Goal: Transaction & Acquisition: Book appointment/travel/reservation

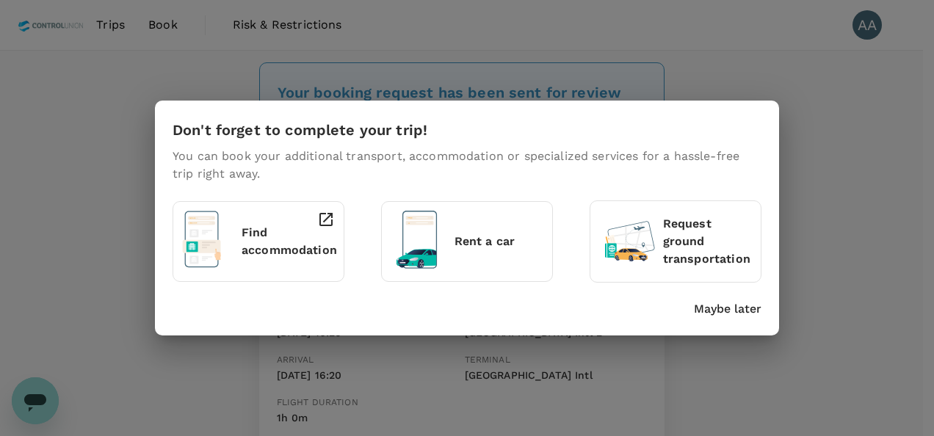
click at [717, 305] on p "Maybe later" at bounding box center [728, 309] width 68 height 18
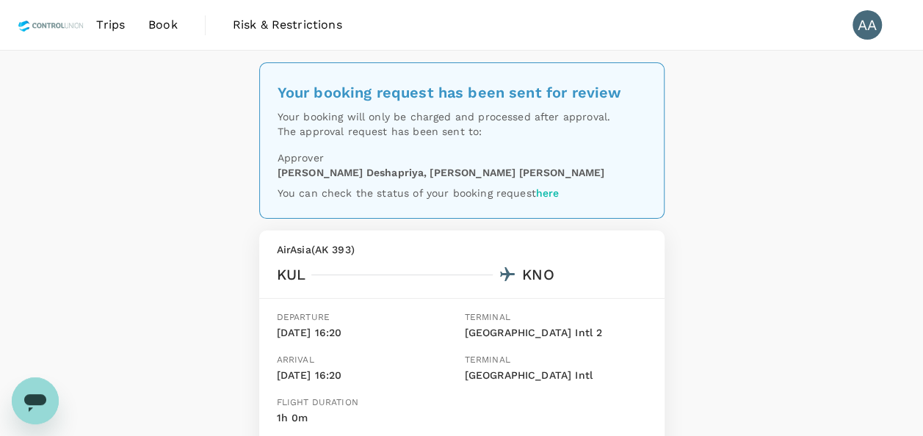
click at [120, 23] on span "Trips" at bounding box center [110, 25] width 29 height 18
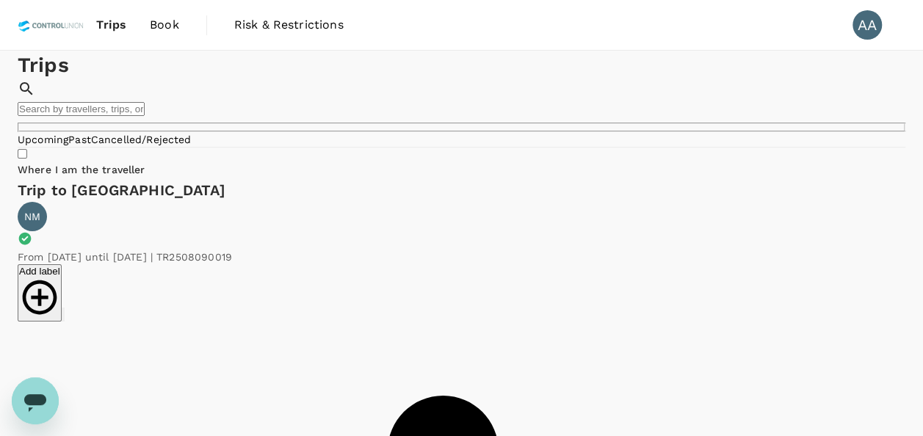
click at [91, 145] on link "Past" at bounding box center [79, 140] width 23 height 12
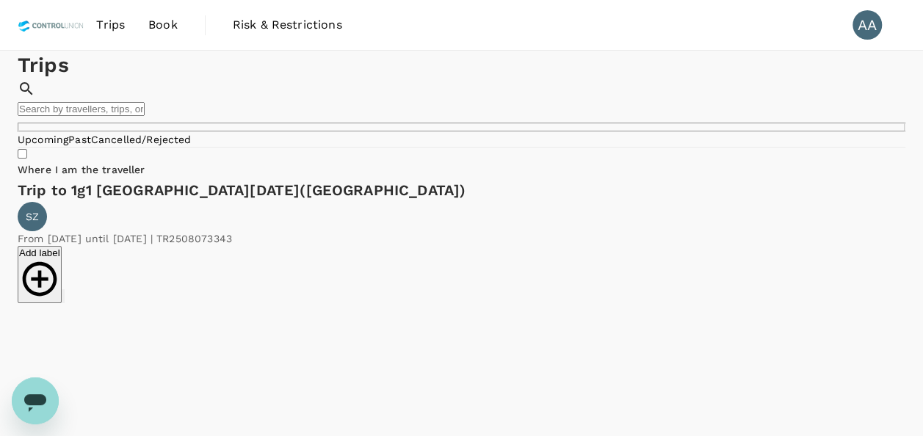
click at [170, 23] on span "Book" at bounding box center [162, 25] width 29 height 18
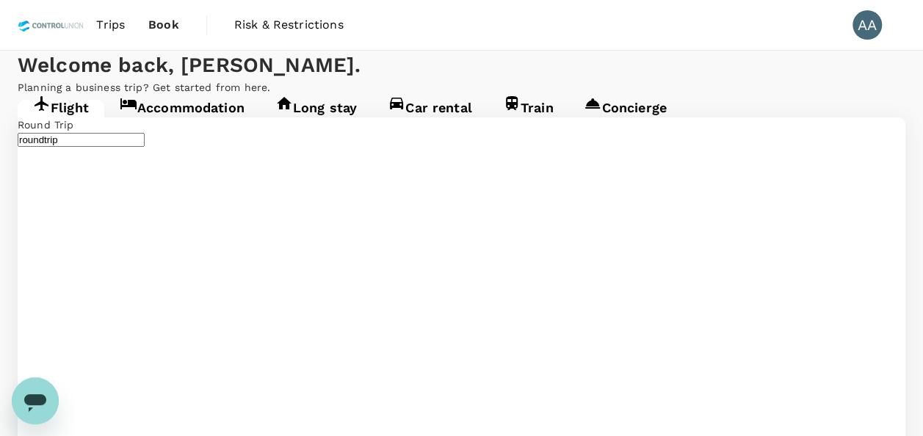
type input "[GEOGRAPHIC_DATA], [GEOGRAPHIC_DATA] (any)"
click at [179, 126] on link "Accommodation" at bounding box center [182, 113] width 156 height 26
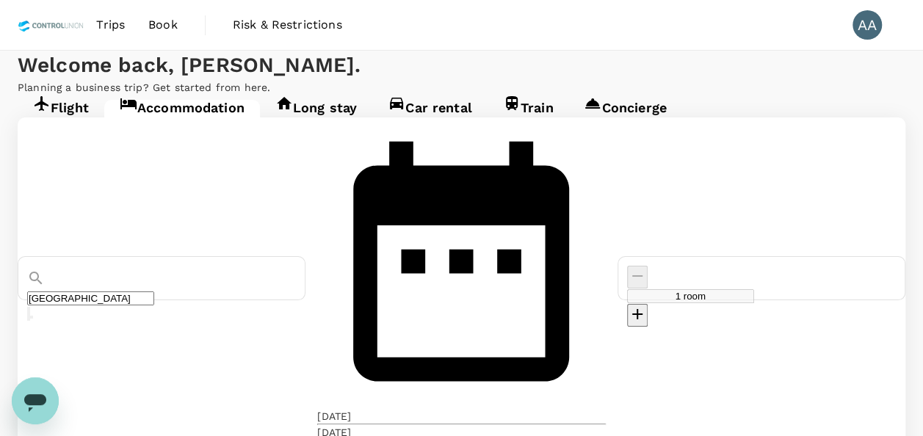
type input "Double Happiness Hotel"
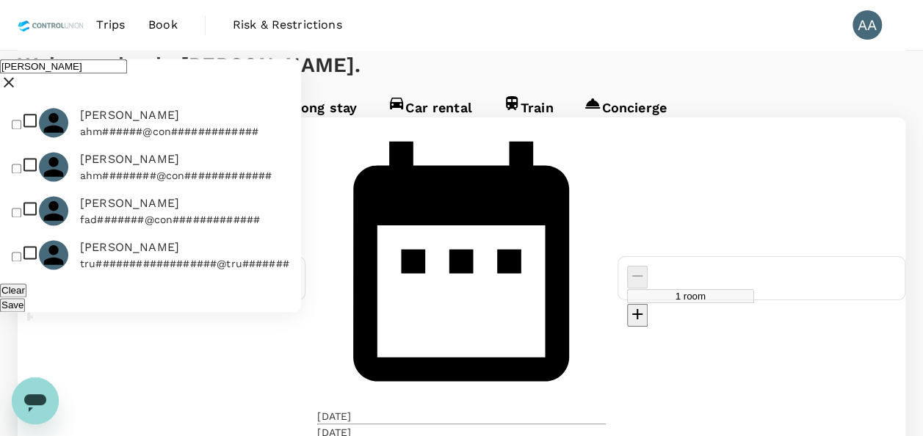
type input "[PERSON_NAME]"
click at [21, 120] on input "checkbox" at bounding box center [17, 125] width 10 height 10
checkbox input "true"
drag, startPoint x: 81, startPoint y: 51, endPoint x: 13, endPoint y: 59, distance: 67.9
click at [13, 59] on div "[PERSON_NAME]" at bounding box center [150, 77] width 301 height 36
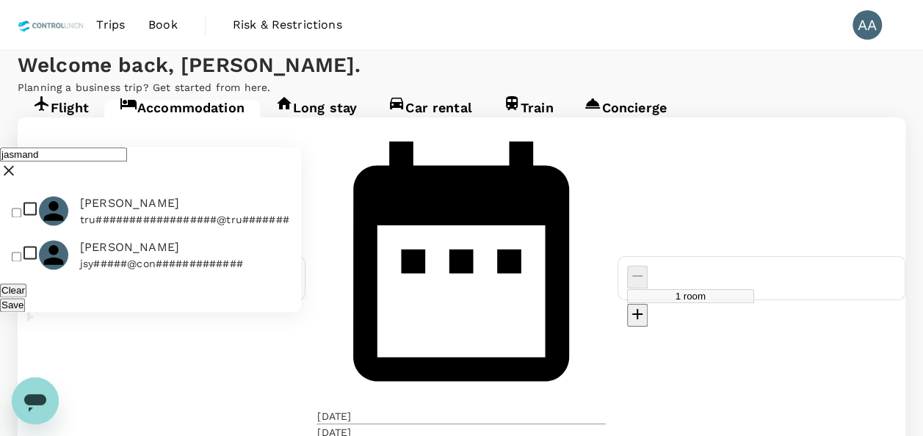
type input "jasmand"
click at [21, 253] on input "checkbox" at bounding box center [17, 258] width 10 height 10
checkbox input "true"
click at [25, 298] on button "Save" at bounding box center [12, 305] width 25 height 14
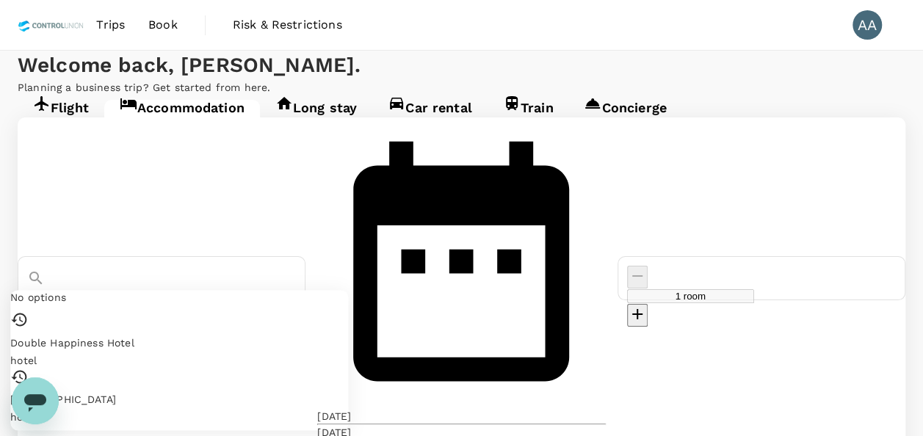
drag, startPoint x: 280, startPoint y: 233, endPoint x: 115, endPoint y: 241, distance: 165.4
click at [115, 291] on div "Double Happiness Hotel" at bounding box center [161, 305] width 269 height 29
paste input "1. Swiss-Belinn [PERSON_NAME] [GEOGRAPHIC_DATA]"
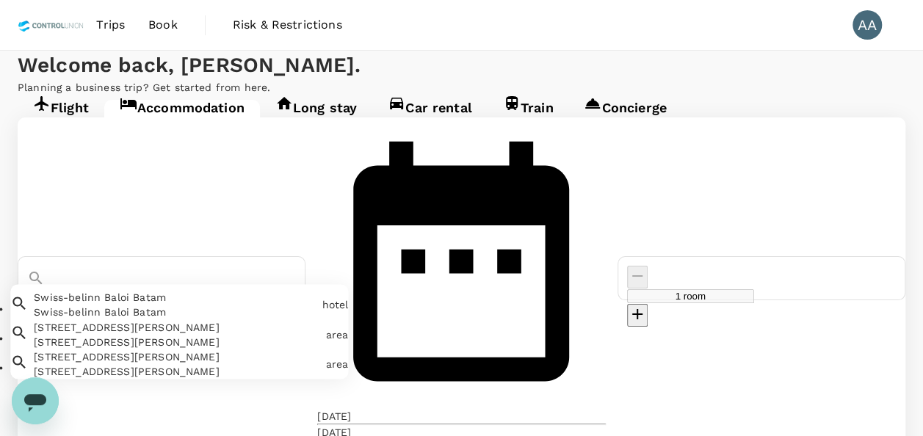
drag, startPoint x: 298, startPoint y: 225, endPoint x: 0, endPoint y: 198, distance: 299.2
paste input "2. Ibis Style Medan [PERSON_NAME]"
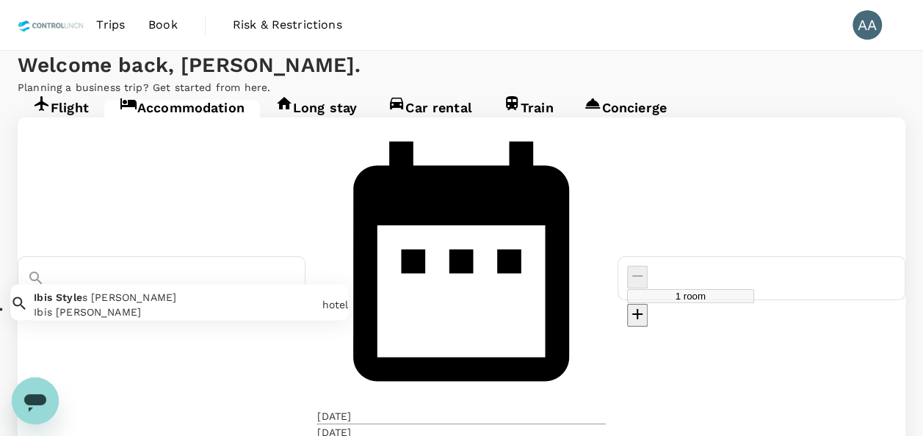
click at [82, 292] on span "Style" at bounding box center [69, 298] width 26 height 12
type input "Ibis [PERSON_NAME]"
click at [351, 409] on div "[DATE]" at bounding box center [334, 416] width 34 height 15
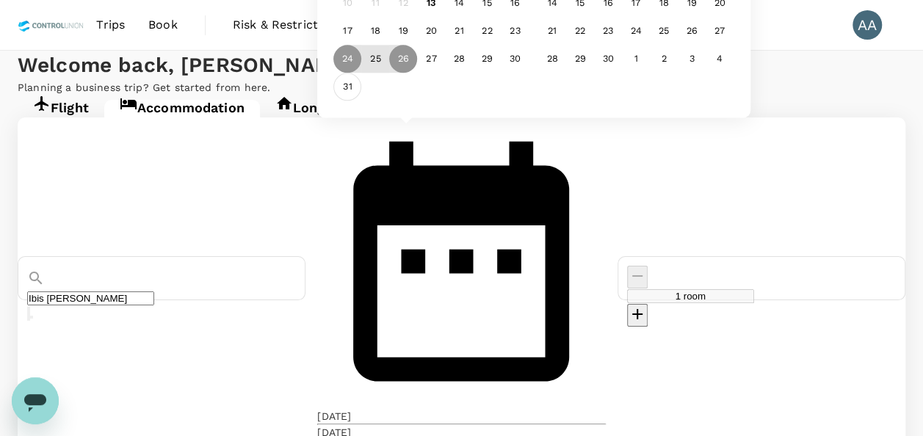
click at [362, 101] on div "31" at bounding box center [348, 87] width 28 height 28
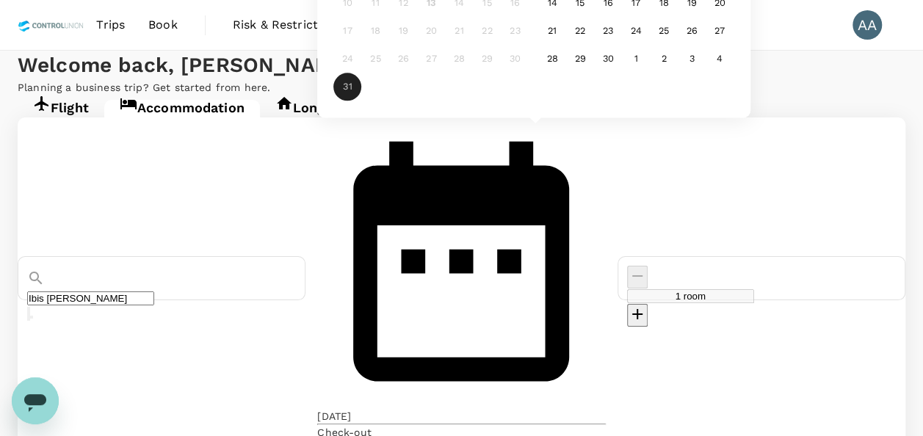
click at [371, 425] on div "Check-out" at bounding box center [344, 432] width 54 height 15
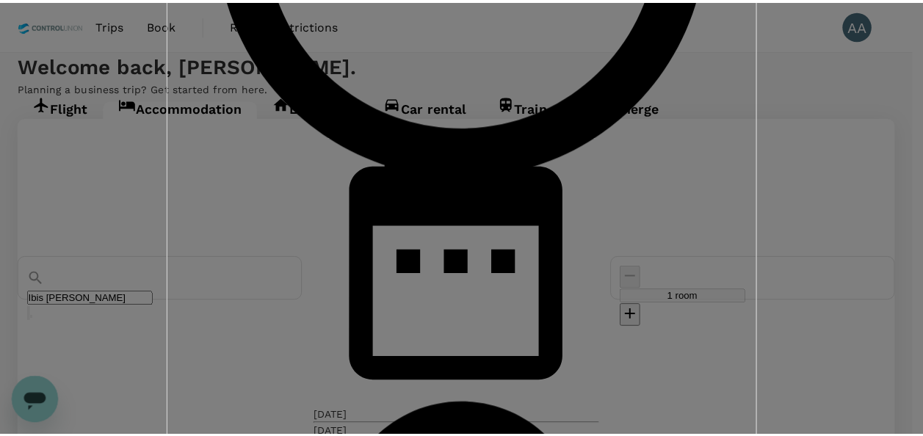
scroll to position [76, 0]
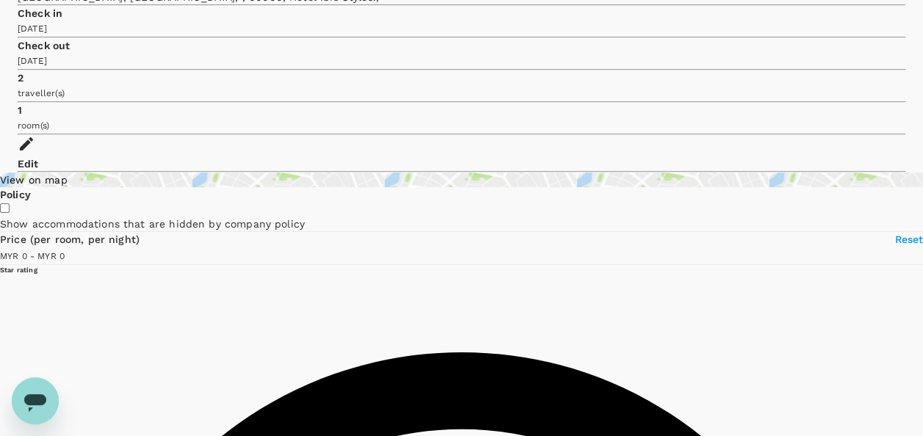
scroll to position [73, 0]
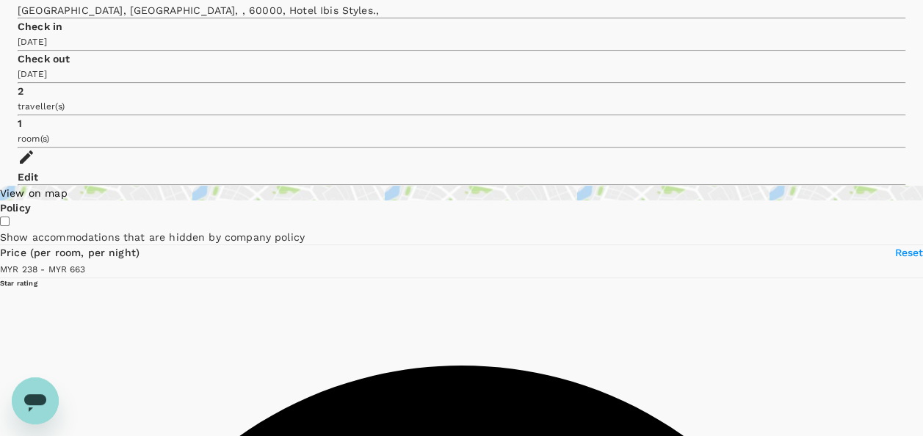
type input "662.24"
type input "238"
type input "417"
type input "0"
type input "417"
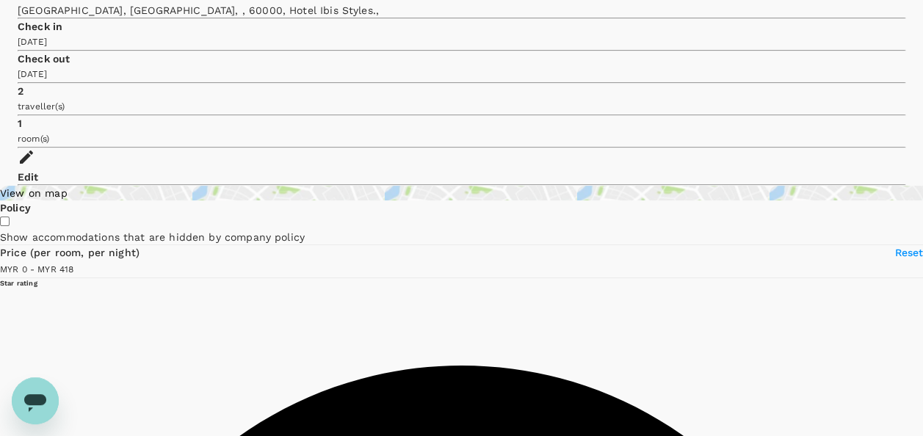
scroll to position [0, 0]
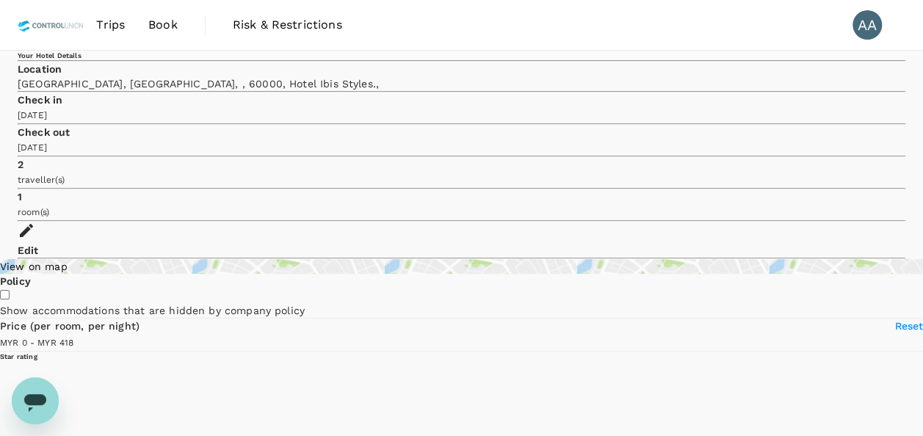
click at [853, 222] on div "Edit" at bounding box center [461, 240] width 887 height 36
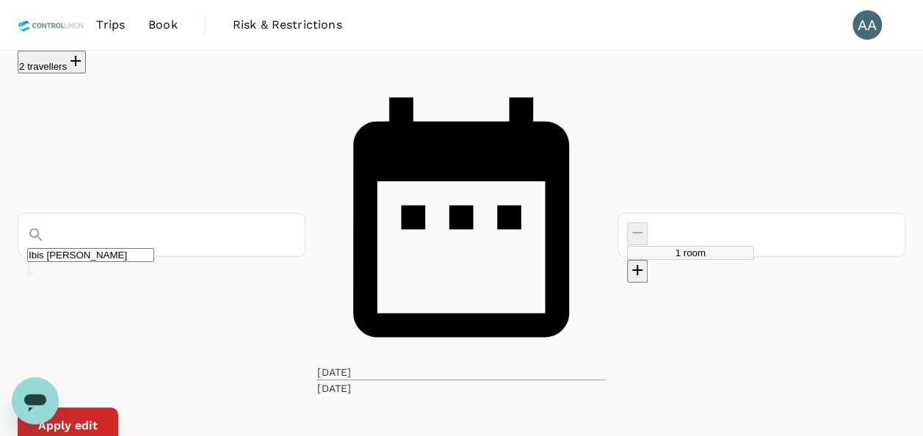
drag, startPoint x: 182, startPoint y: 115, endPoint x: -3, endPoint y: 96, distance: 185.9
paste input "3. [GEOGRAPHIC_DATA]"
click at [141, 261] on div "[GEOGRAPHIC_DATA]" at bounding box center [207, 268] width 282 height 15
type input "[GEOGRAPHIC_DATA]"
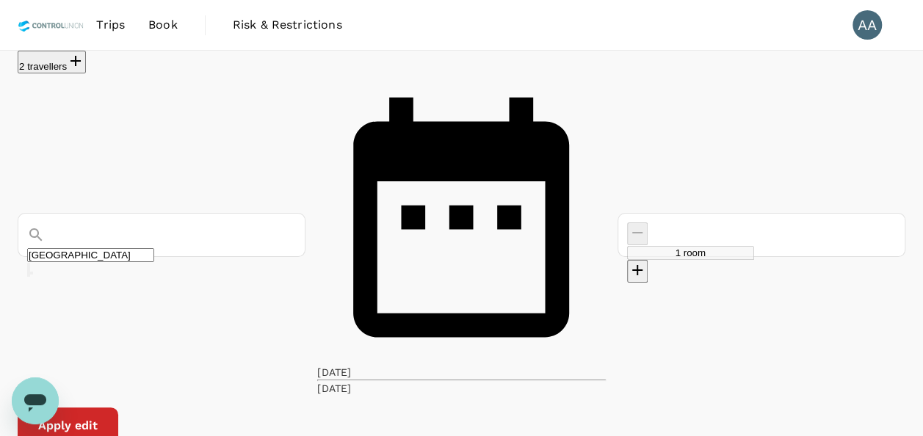
click at [118, 407] on button "Apply edit" at bounding box center [68, 425] width 101 height 37
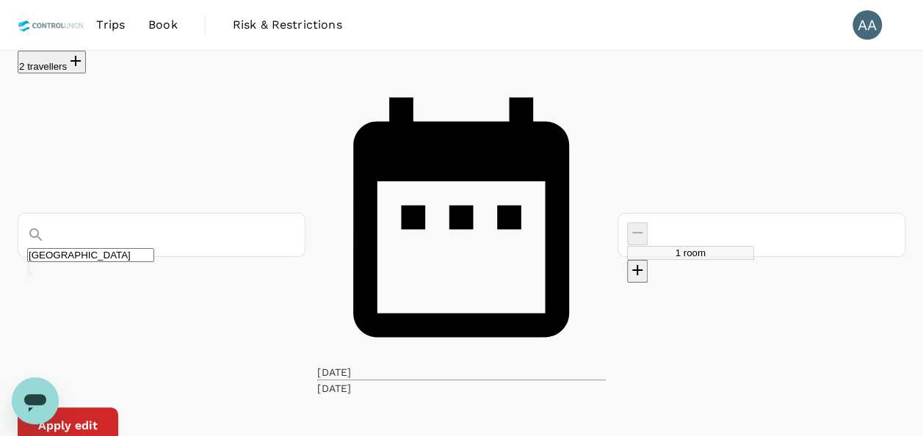
type input "1669.09"
type input "[GEOGRAPHIC_DATA]"
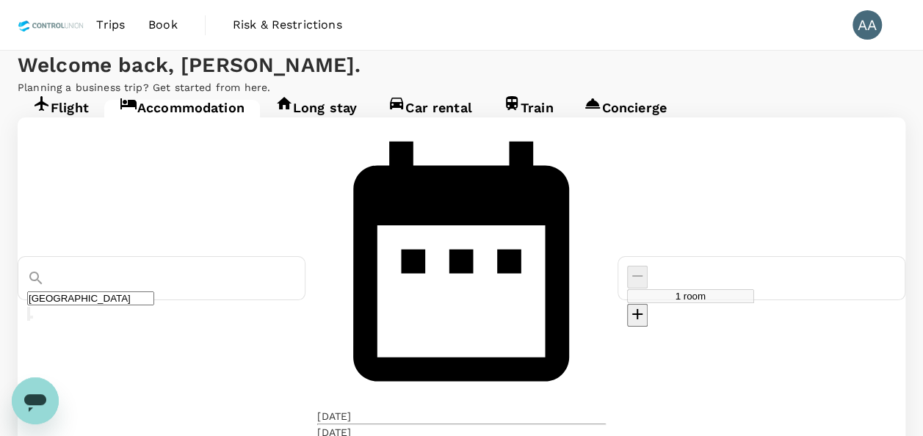
click at [154, 291] on input "[GEOGRAPHIC_DATA]" at bounding box center [90, 298] width 127 height 14
click at [200, 292] on span "Mada Medan" at bounding box center [167, 298] width 66 height 12
type input "Swiss-belinn [PERSON_NAME] [GEOGRAPHIC_DATA]"
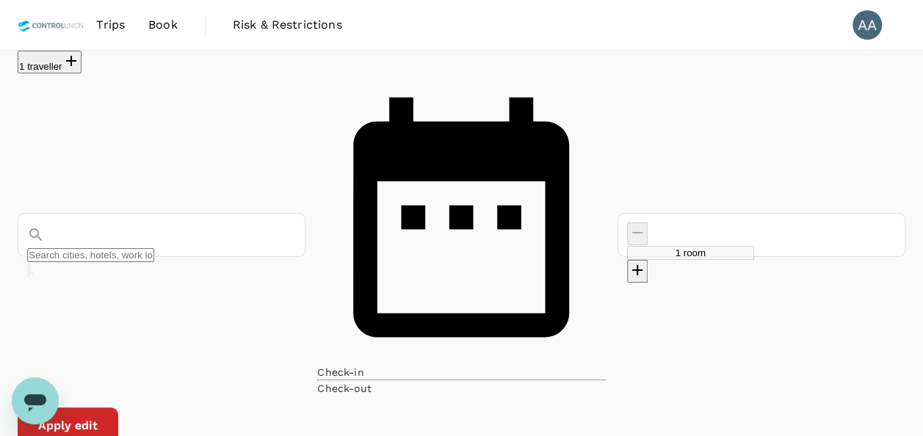
type input "Swiss-belinn [PERSON_NAME] [GEOGRAPHIC_DATA]"
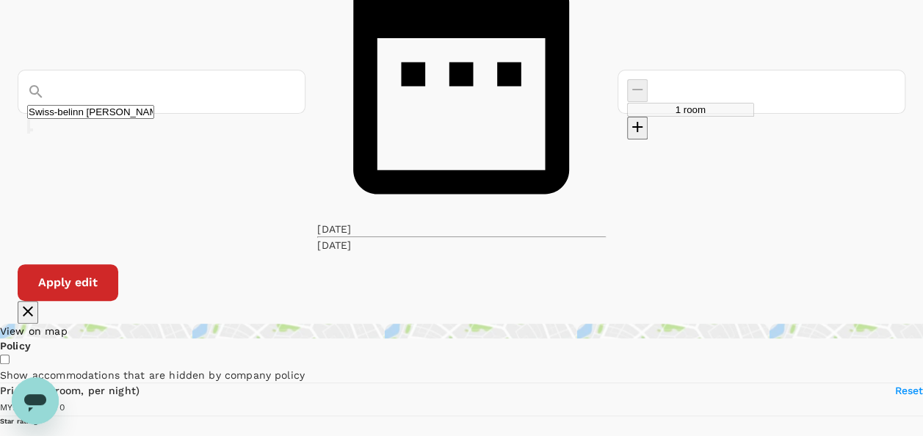
scroll to position [147, 0]
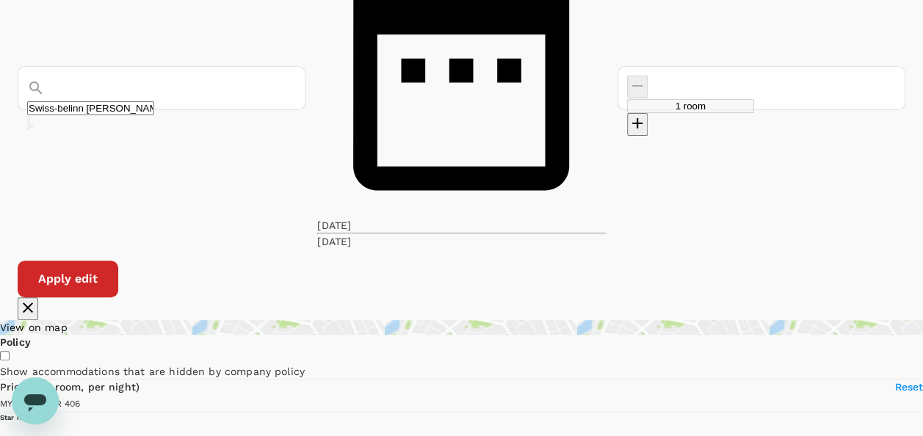
type input "405.61"
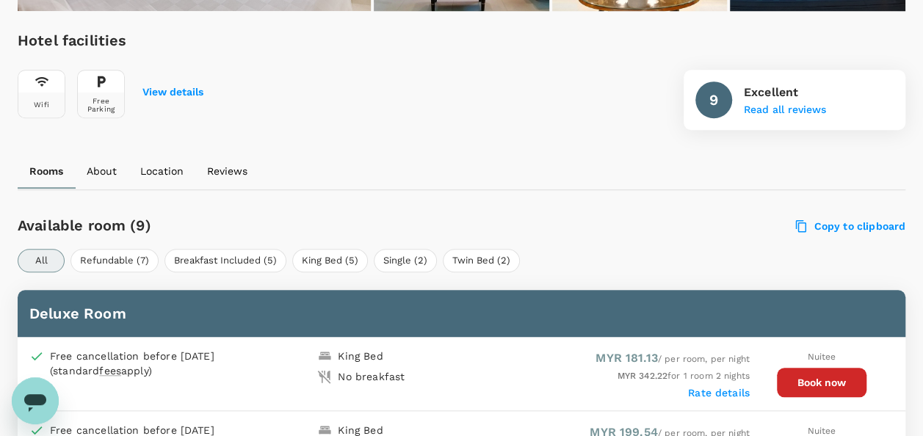
scroll to position [661, 0]
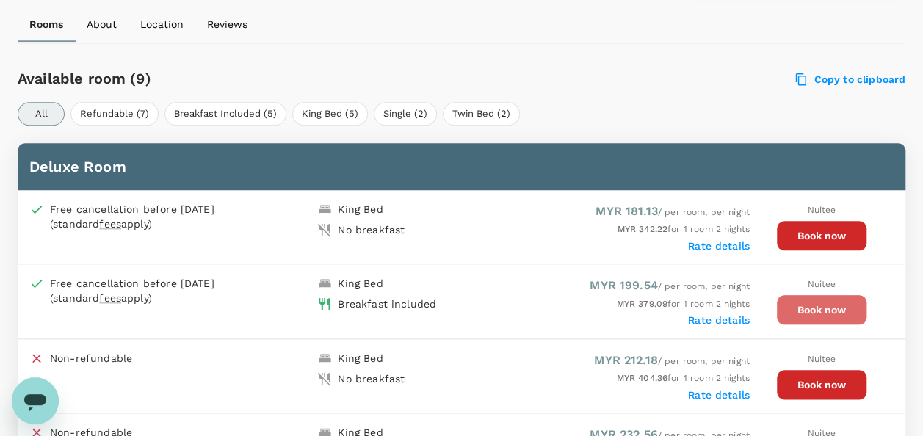
click at [816, 315] on button "Book now" at bounding box center [822, 309] width 90 height 29
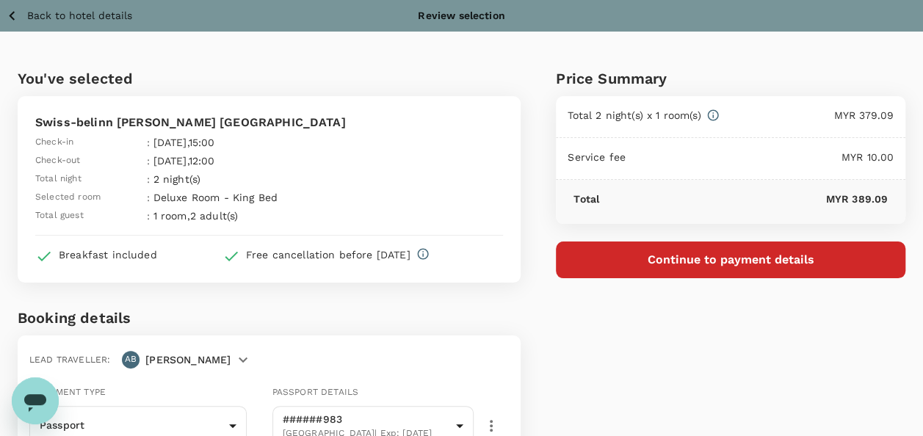
click at [18, 13] on icon "button" at bounding box center [12, 16] width 18 height 18
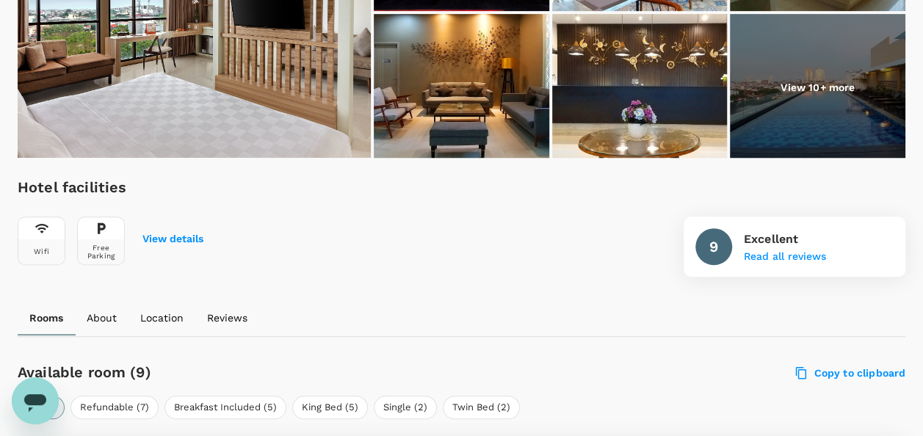
scroll to position [661, 0]
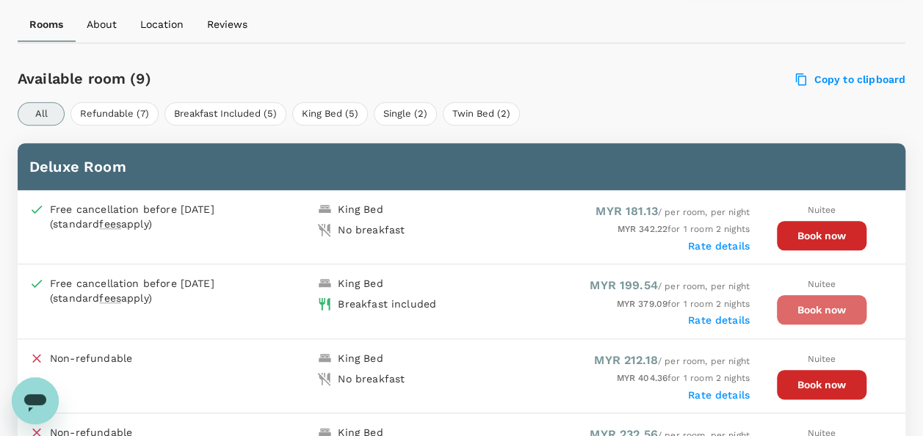
click at [818, 314] on button "Book now" at bounding box center [822, 309] width 90 height 29
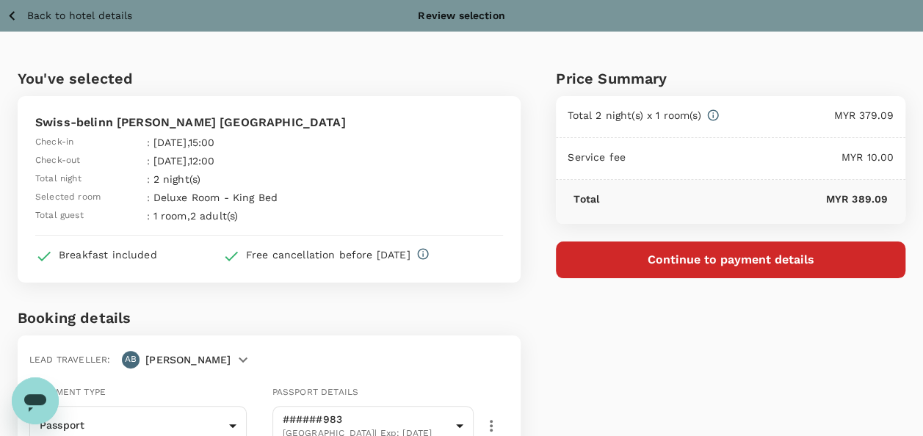
click at [12, 14] on icon "button" at bounding box center [12, 16] width 6 height 10
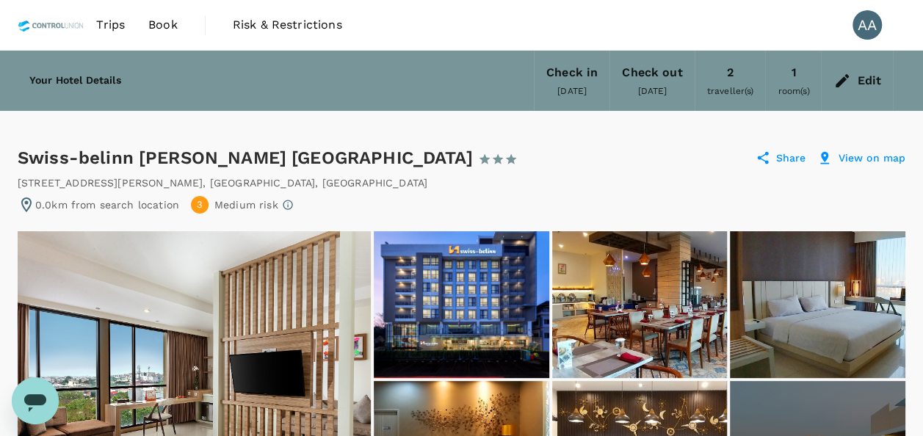
click at [863, 82] on div "Edit" at bounding box center [869, 80] width 24 height 21
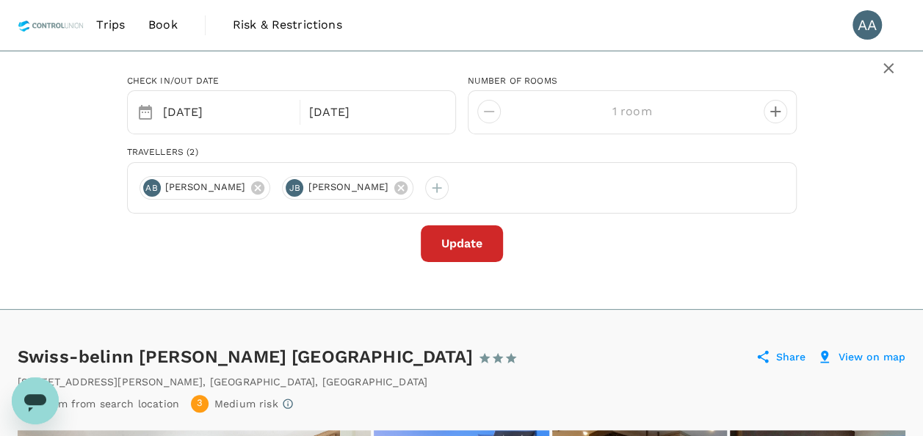
click at [676, 148] on div "Travellers (2)" at bounding box center [461, 152] width 669 height 12
click at [769, 113] on icon "decrease" at bounding box center [775, 112] width 18 height 18
type input "2 rooms"
click at [467, 236] on button "Update" at bounding box center [462, 243] width 82 height 37
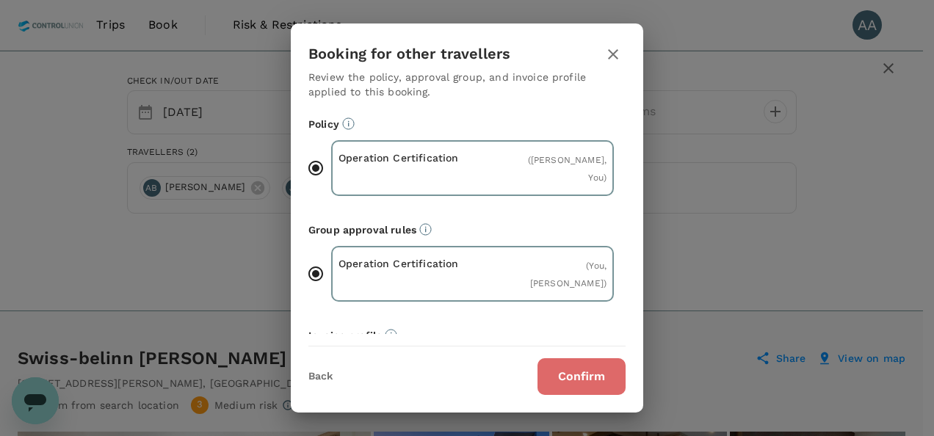
click at [568, 390] on button "Confirm" at bounding box center [581, 376] width 88 height 37
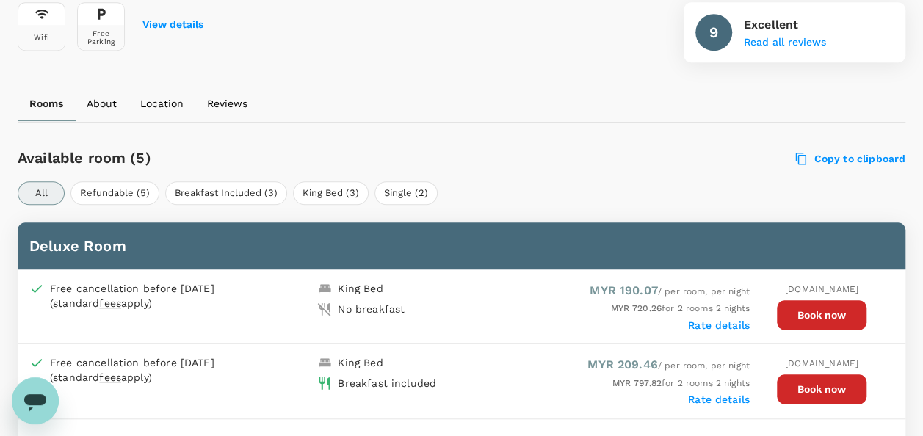
scroll to position [655, 0]
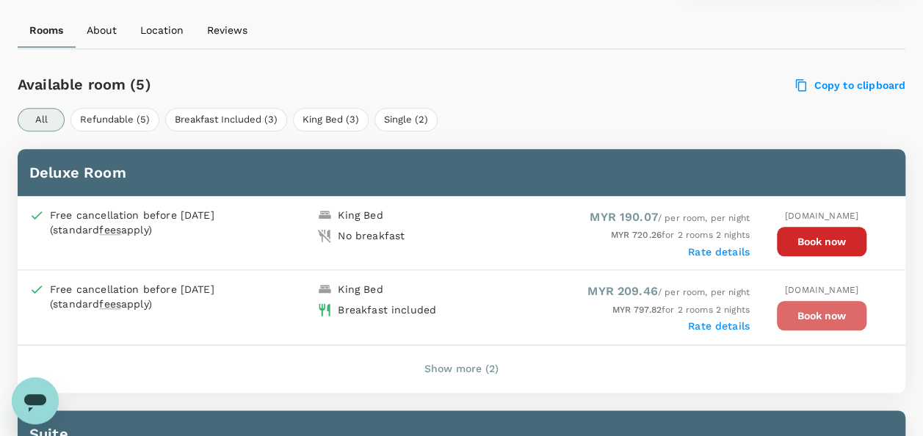
click at [810, 317] on button "Book now" at bounding box center [822, 315] width 90 height 29
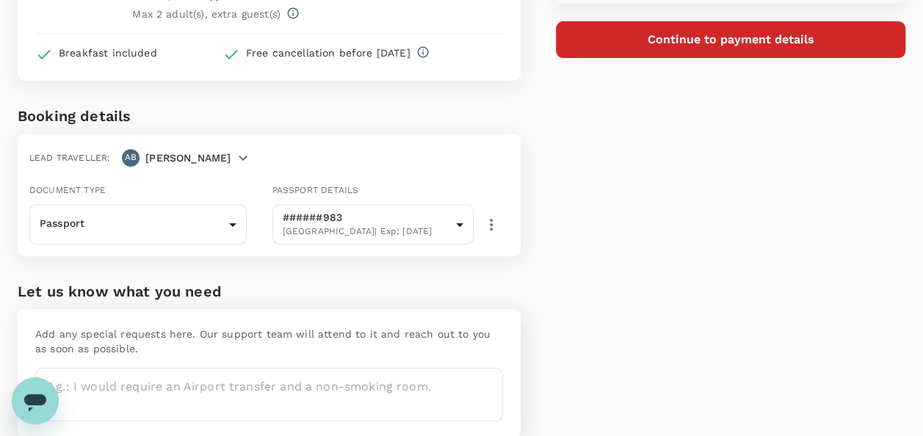
scroll to position [283, 0]
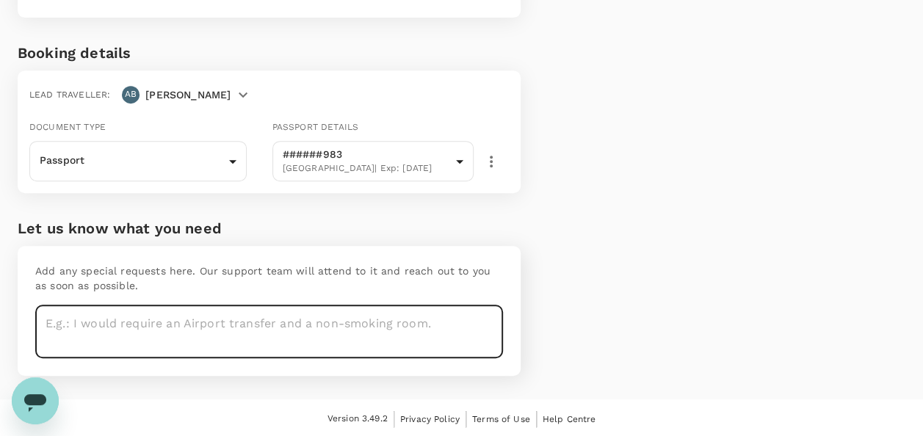
click at [380, 335] on textarea at bounding box center [269, 332] width 468 height 54
type textarea "B"
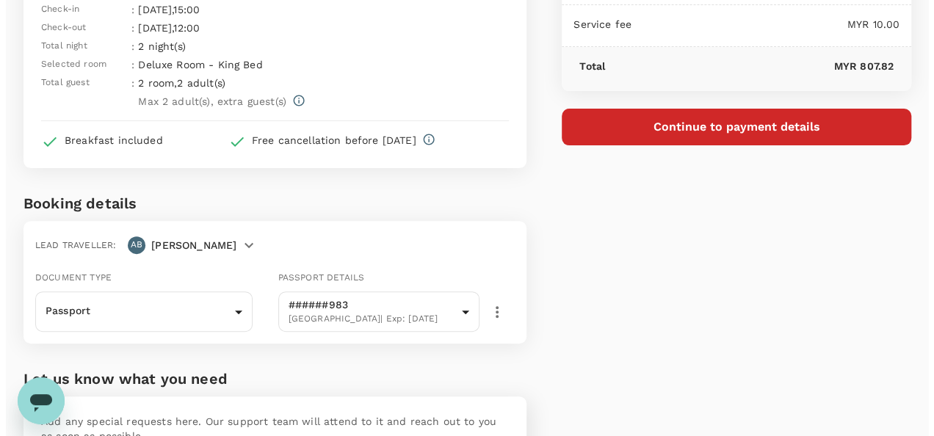
scroll to position [0, 0]
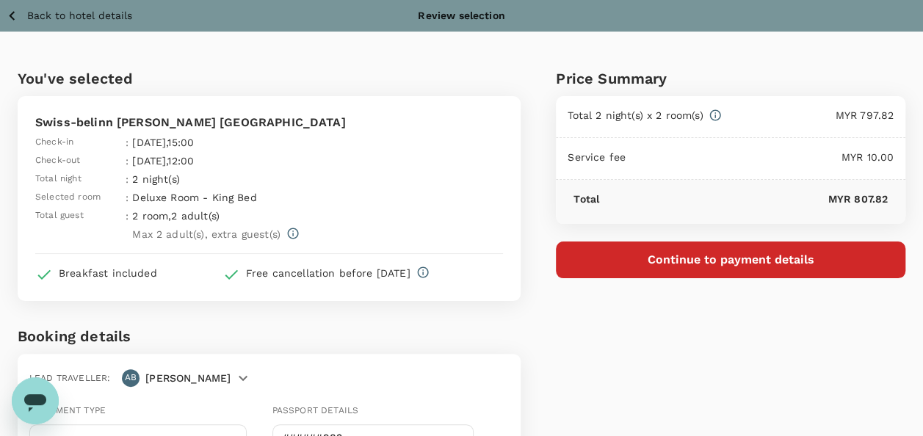
type textarea "Non Smoking Room"
click at [680, 249] on button "Continue to payment details" at bounding box center [730, 259] width 349 height 37
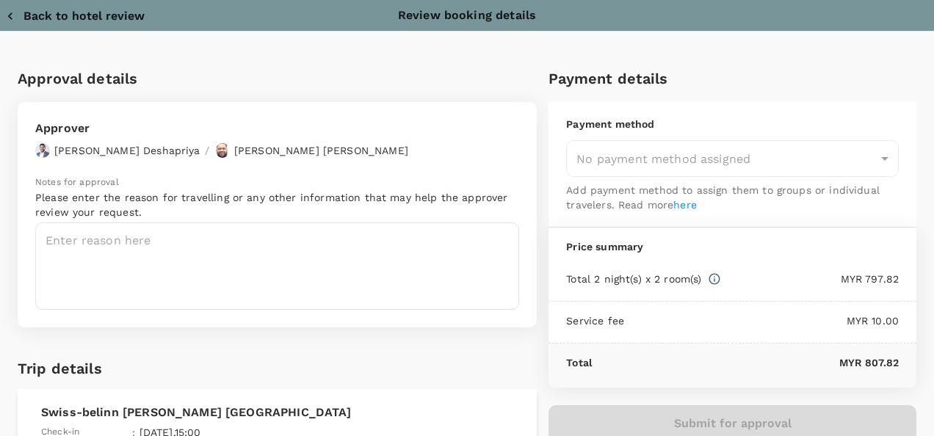
type input "9e254831-a140-43d4-90d9-f4bdc71b84d3"
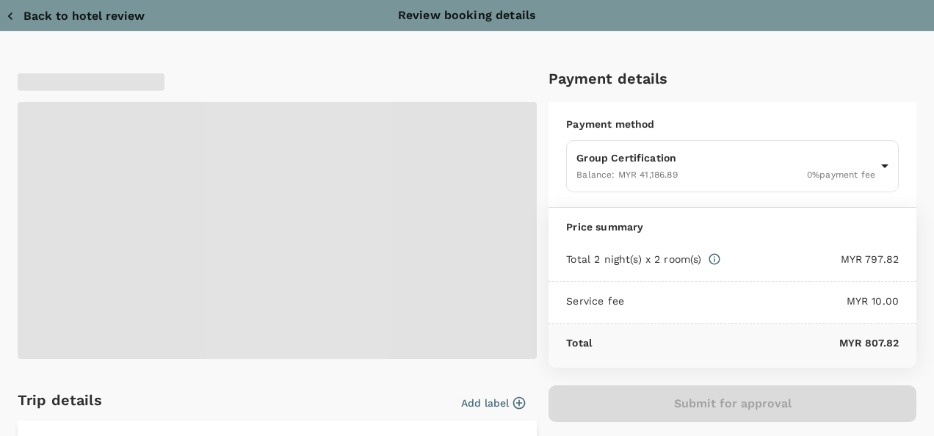
click at [139, 272] on span at bounding box center [277, 230] width 519 height 257
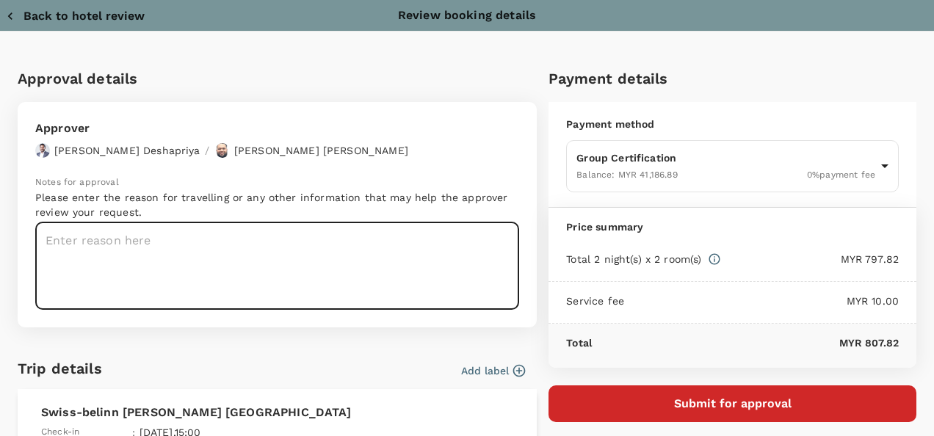
click at [184, 255] on textarea at bounding box center [277, 265] width 484 height 87
paste textarea "3. [GEOGRAPHIC_DATA]"
type textarea "3. [GEOGRAPHIC_DATA]"
drag, startPoint x: 186, startPoint y: 242, endPoint x: 0, endPoint y: 247, distance: 186.5
click at [2, 250] on div "Approval details Approver Chathuranga Iroshan Deshapriya / Muhammad Hariz Bin A…" at bounding box center [467, 433] width 934 height 733
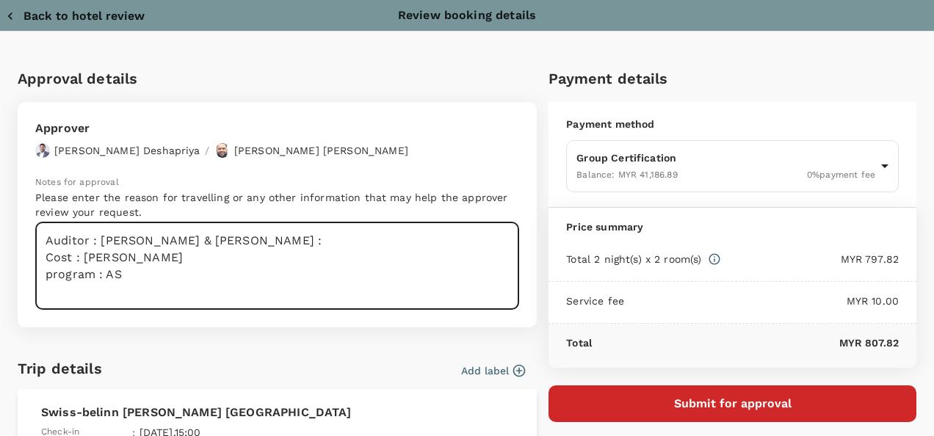
click at [107, 261] on textarea "Auditor : Jasmandy & Ahmad SIte : Cost : Peterson SA program : AS" at bounding box center [277, 265] width 484 height 87
paste textarea "PTPN Unilever VDF Verification (Type 1)"
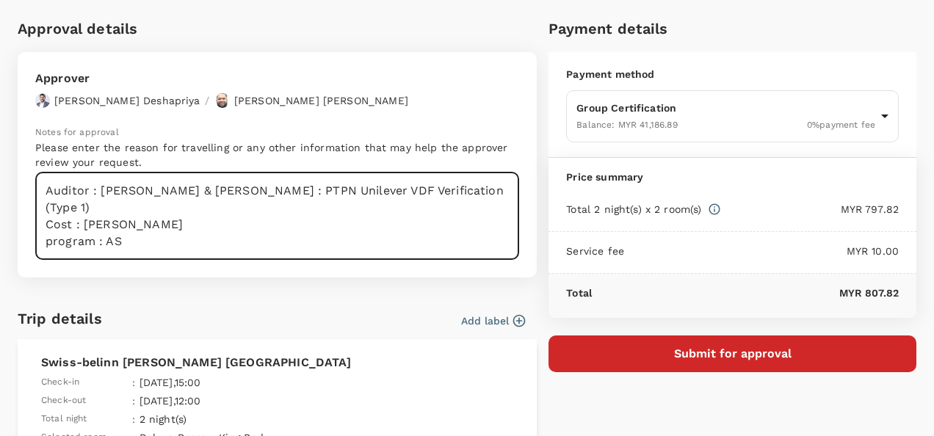
scroll to position [73, 0]
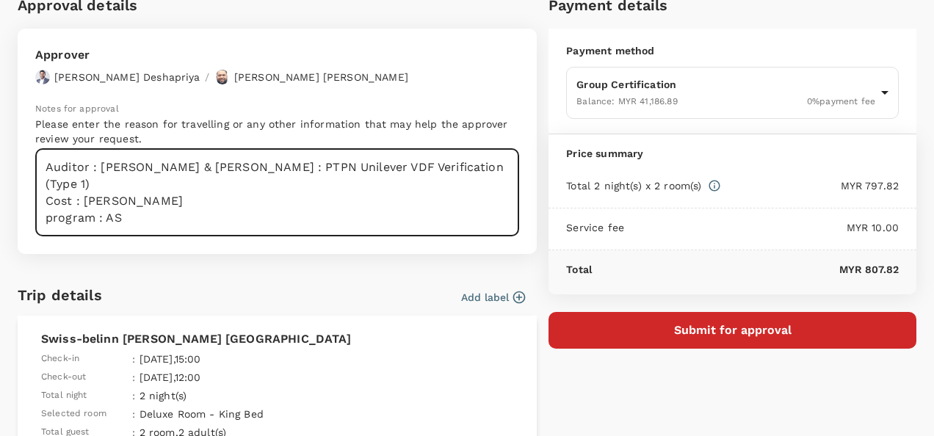
type textarea "Auditor : Jasmandy & Ahmad SIte : PTPN Unilever VDF Verification (Type 1) Cost …"
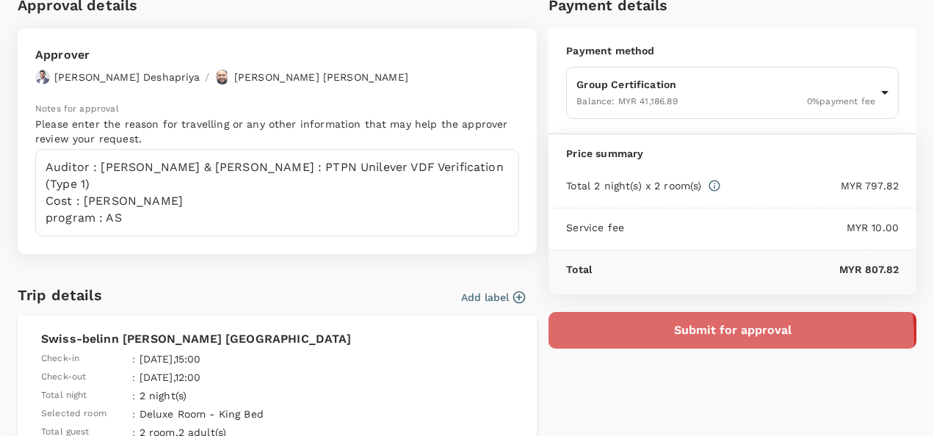
click at [642, 340] on button "Submit for approval" at bounding box center [732, 330] width 368 height 37
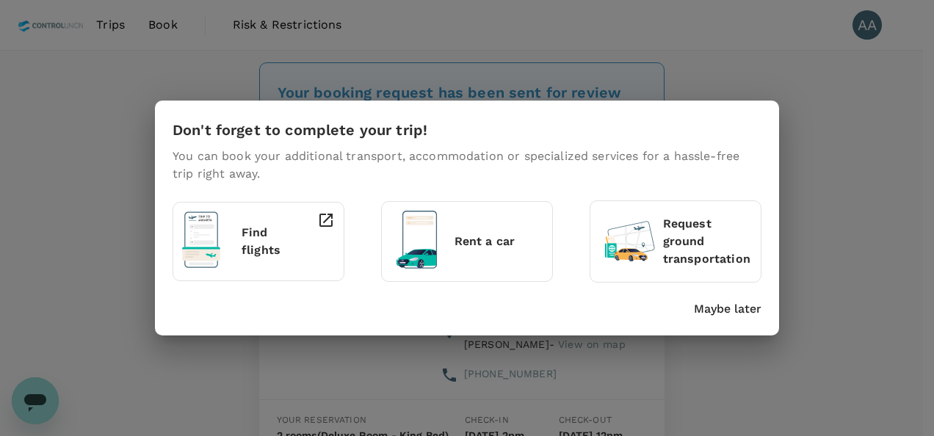
click at [737, 311] on p "Maybe later" at bounding box center [728, 309] width 68 height 18
